Goal: Navigation & Orientation: Find specific page/section

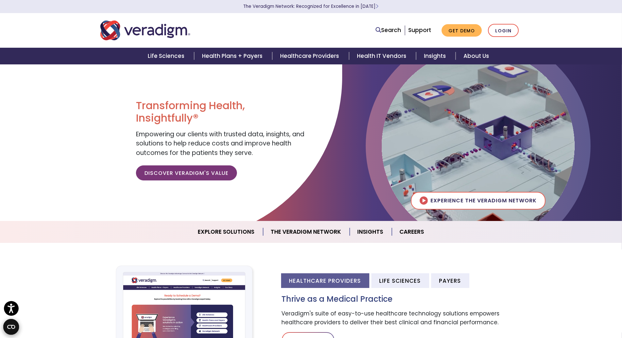
click at [32, 17] on nav "Search Support Get Demo Login" at bounding box center [311, 30] width 622 height 35
click at [45, 55] on div "Life Sciences Health Plans + Payers Healthcare Providers Health IT Vendors Insi…" at bounding box center [311, 56] width 612 height 17
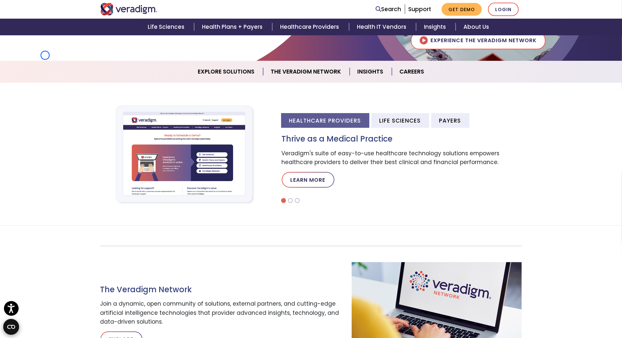
scroll to position [170, 0]
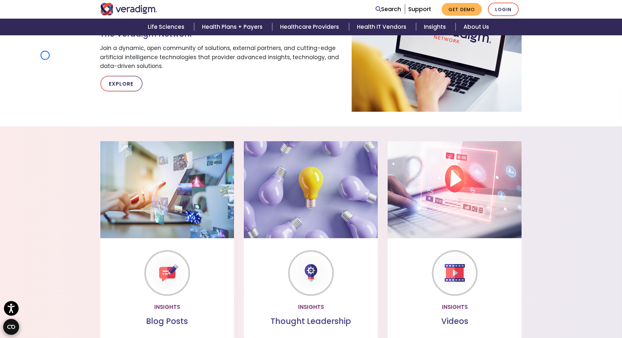
click at [45, 55] on div "The Veradigm Network Join a dynamic, open community of solutions, external part…" at bounding box center [311, 51] width 622 height 122
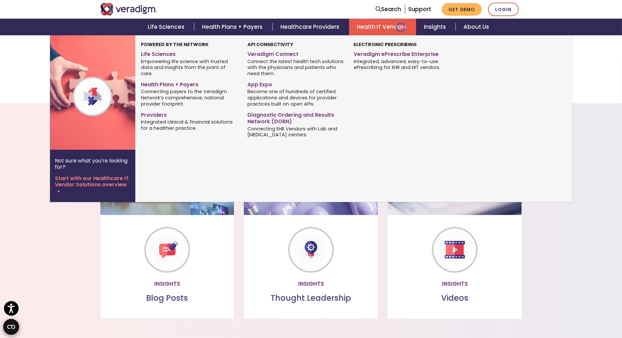
click at [401, 27] on link "Health IT Vendors" at bounding box center [382, 27] width 67 height 17
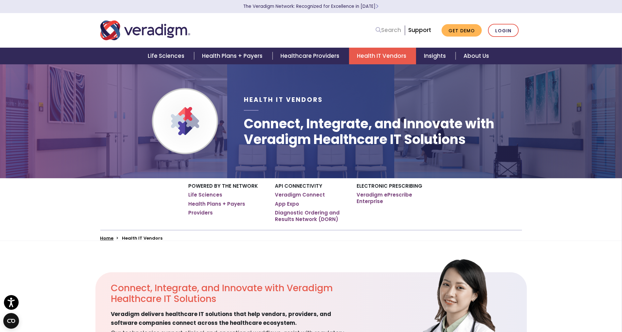
click at [401, 27] on link "Search" at bounding box center [388, 30] width 25 height 9
click at [48, 35] on nav "Search Support Get Demo Login" at bounding box center [311, 30] width 622 height 35
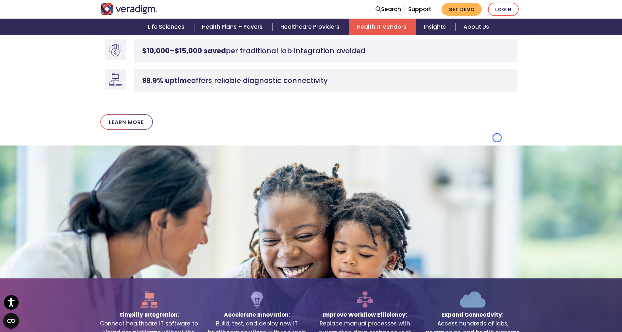
scroll to position [1041, 0]
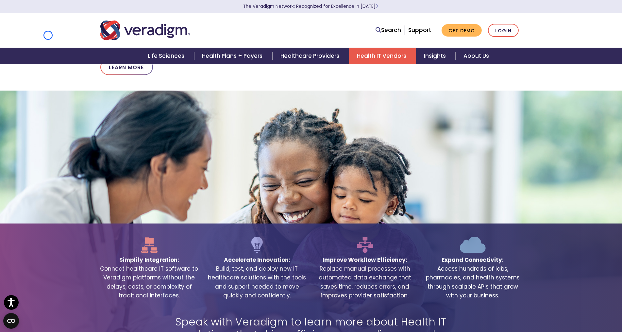
scroll to position [38, 0]
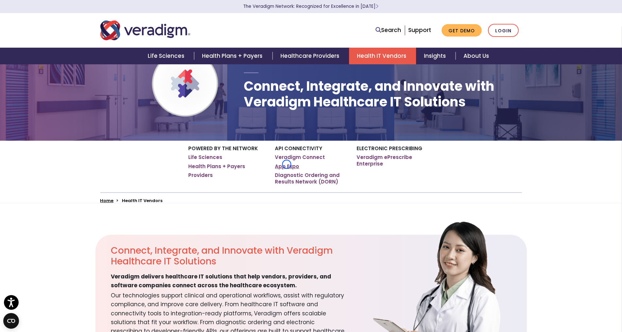
click at [287, 164] on link "App Expo" at bounding box center [287, 166] width 24 height 7
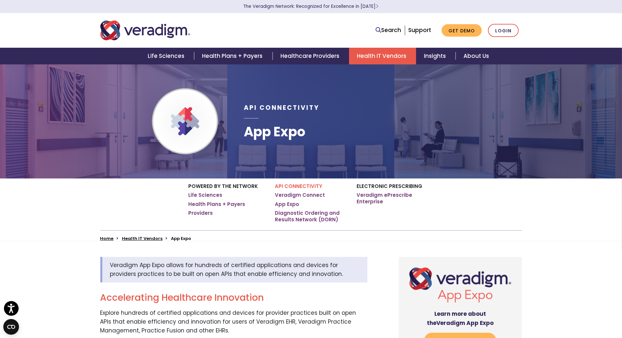
click at [287, 164] on div "API Connectivity App Expo" at bounding box center [383, 121] width 288 height 93
click at [34, 45] on nav "Search Support Get Demo Login" at bounding box center [311, 30] width 622 height 35
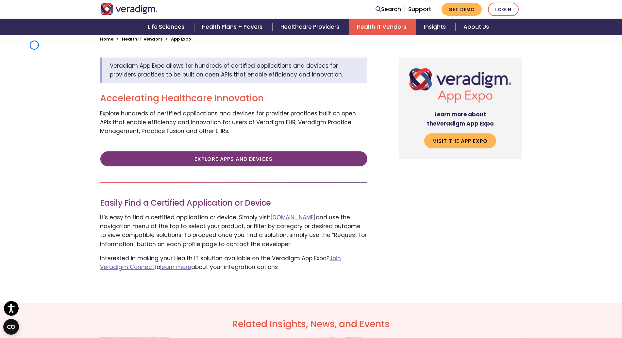
scroll to position [267, 0]
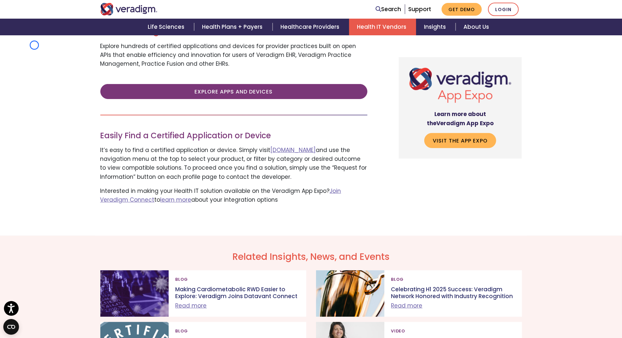
click at [34, 45] on div "Veradigm App Expo allows for hundreds of certified applications and devices for…" at bounding box center [311, 105] width 622 height 261
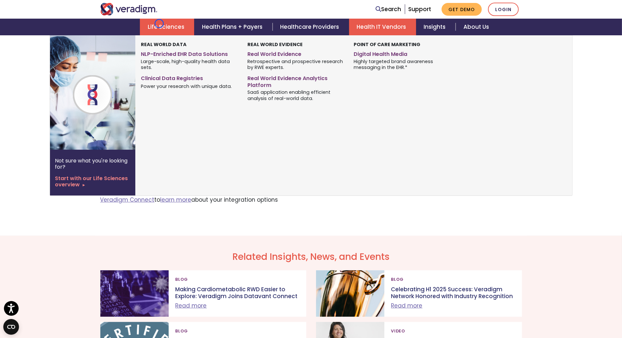
click at [159, 24] on link "Life Sciences" at bounding box center [167, 27] width 54 height 17
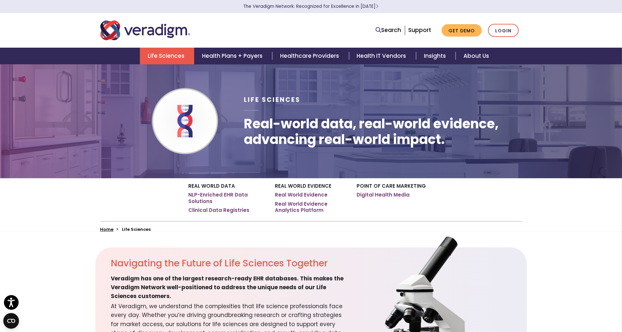
click at [159, 24] on img "Veradigm logo" at bounding box center [145, 31] width 90 height 22
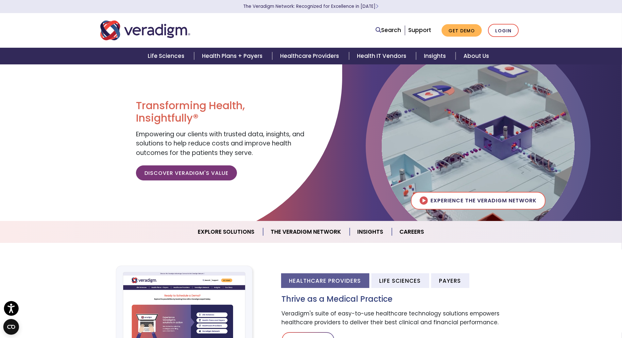
click at [42, 38] on nav "Search Support Get Demo Login" at bounding box center [311, 30] width 622 height 35
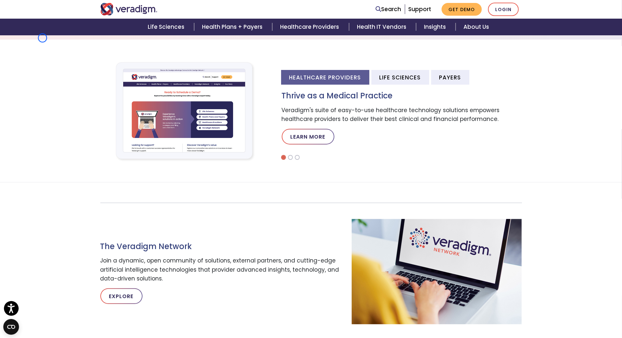
scroll to position [249, 0]
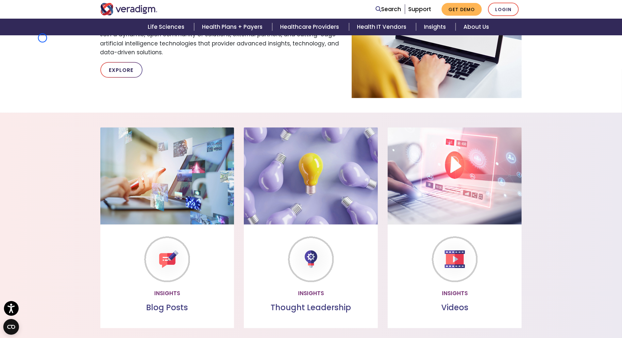
click at [42, 38] on div "The Veradigm Network Join a dynamic, open community of solutions, external part…" at bounding box center [311, 37] width 622 height 122
